Goal: Transaction & Acquisition: Purchase product/service

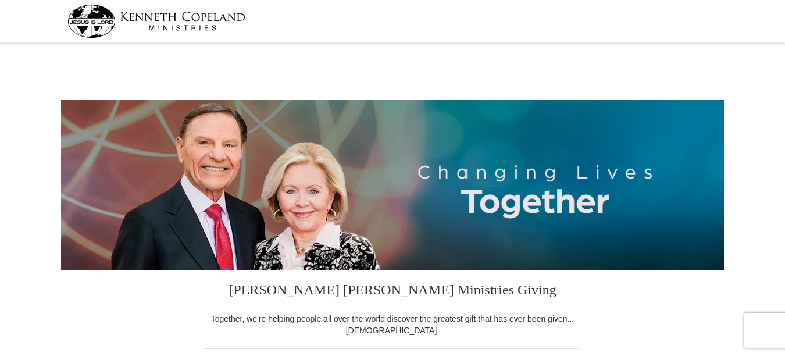
select select "MO"
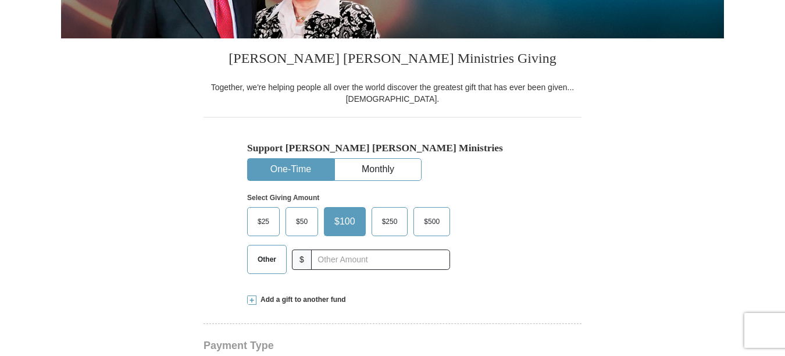
scroll to position [233, 0]
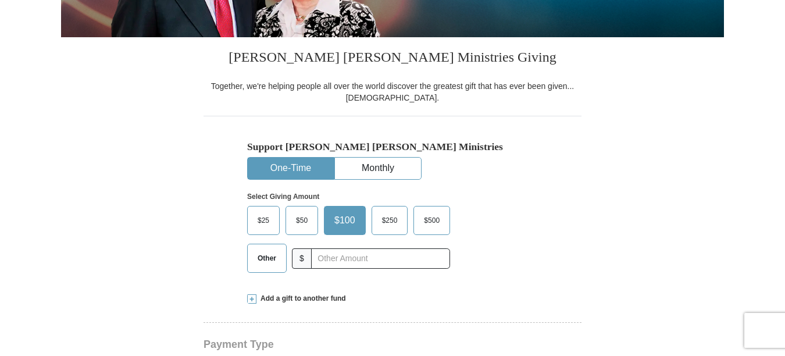
click at [302, 225] on span "$50" at bounding box center [301, 220] width 23 height 17
click at [0, 0] on input "$50" at bounding box center [0, 0] width 0 height 0
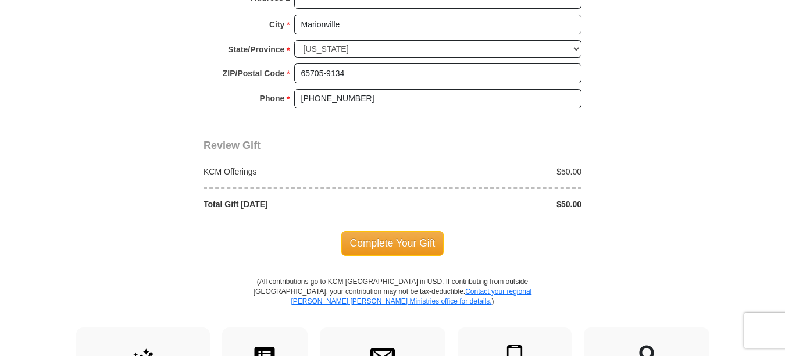
scroll to position [989, 0]
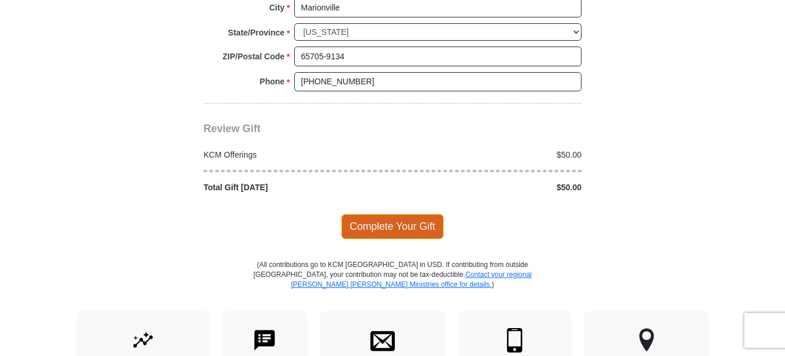
click at [428, 231] on span "Complete Your Gift" at bounding box center [392, 226] width 103 height 24
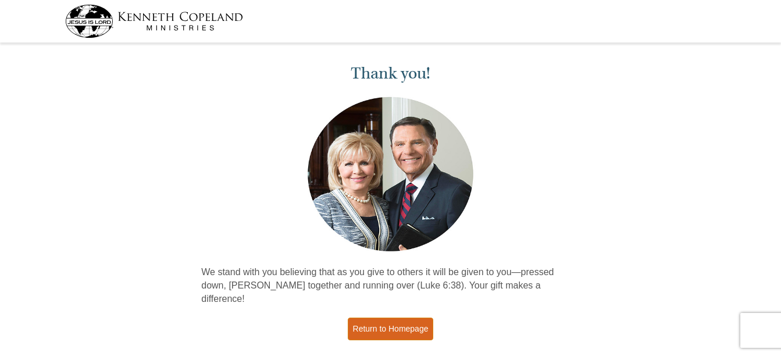
click at [405, 318] on link "Return to Homepage" at bounding box center [391, 329] width 86 height 23
